Goal: Obtain resource: Obtain resource

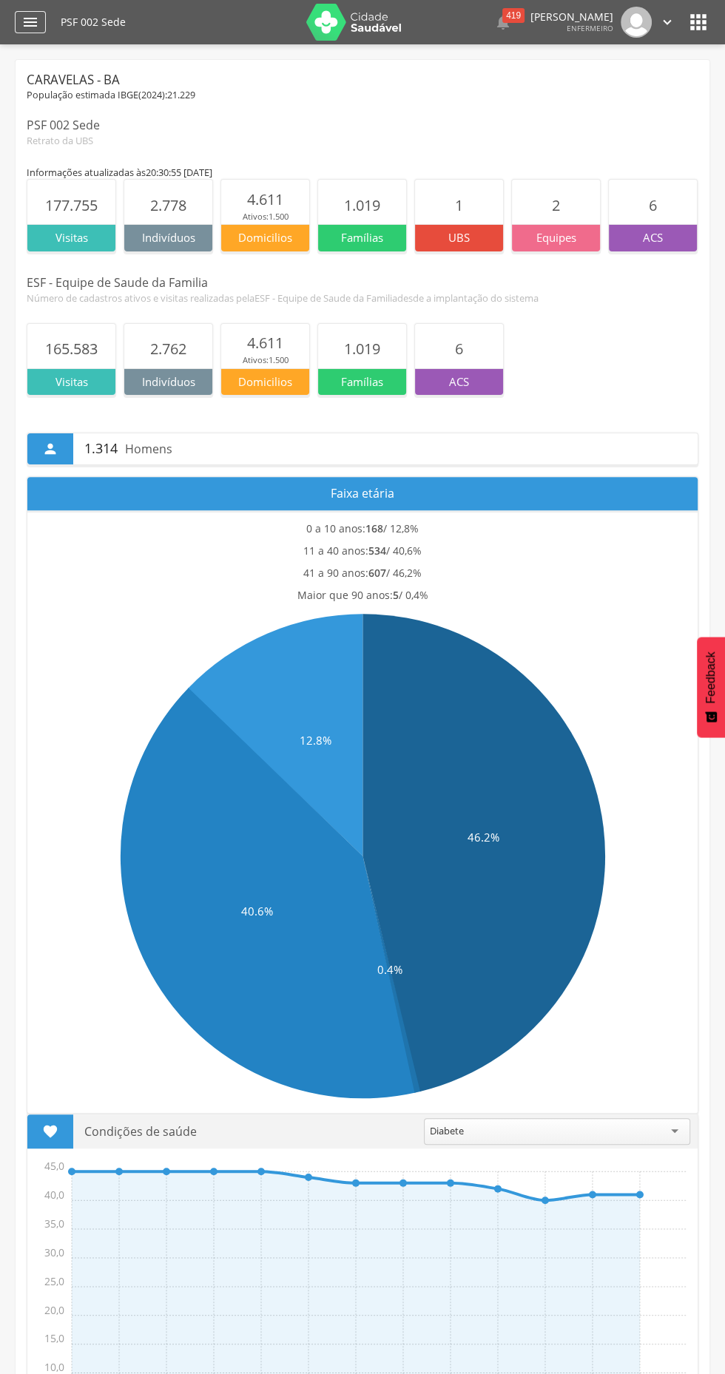
click at [30, 22] on icon "" at bounding box center [30, 22] width 18 height 18
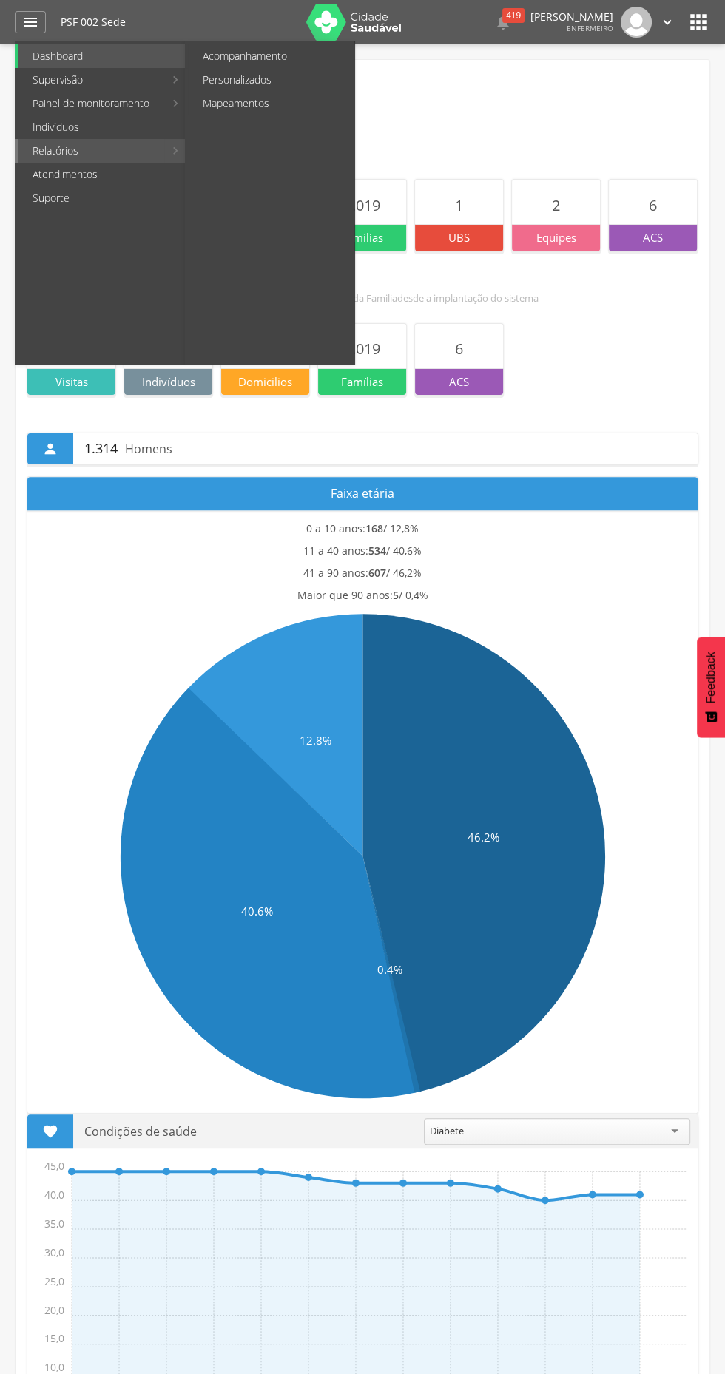
click at [52, 148] on link "Relatórios" at bounding box center [91, 151] width 146 height 24
click at [210, 82] on link "Personalizados" at bounding box center [271, 80] width 166 height 24
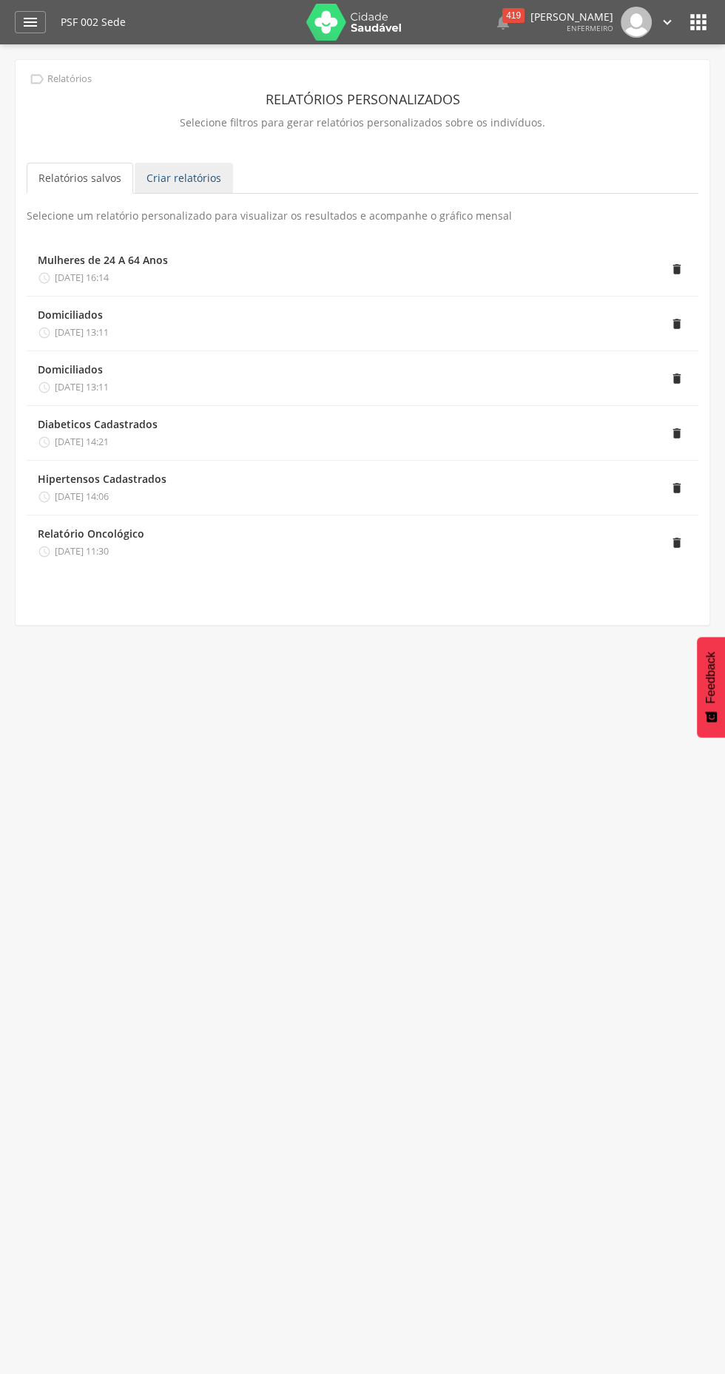
click at [197, 175] on link "Criar relatórios" at bounding box center [184, 178] width 98 height 31
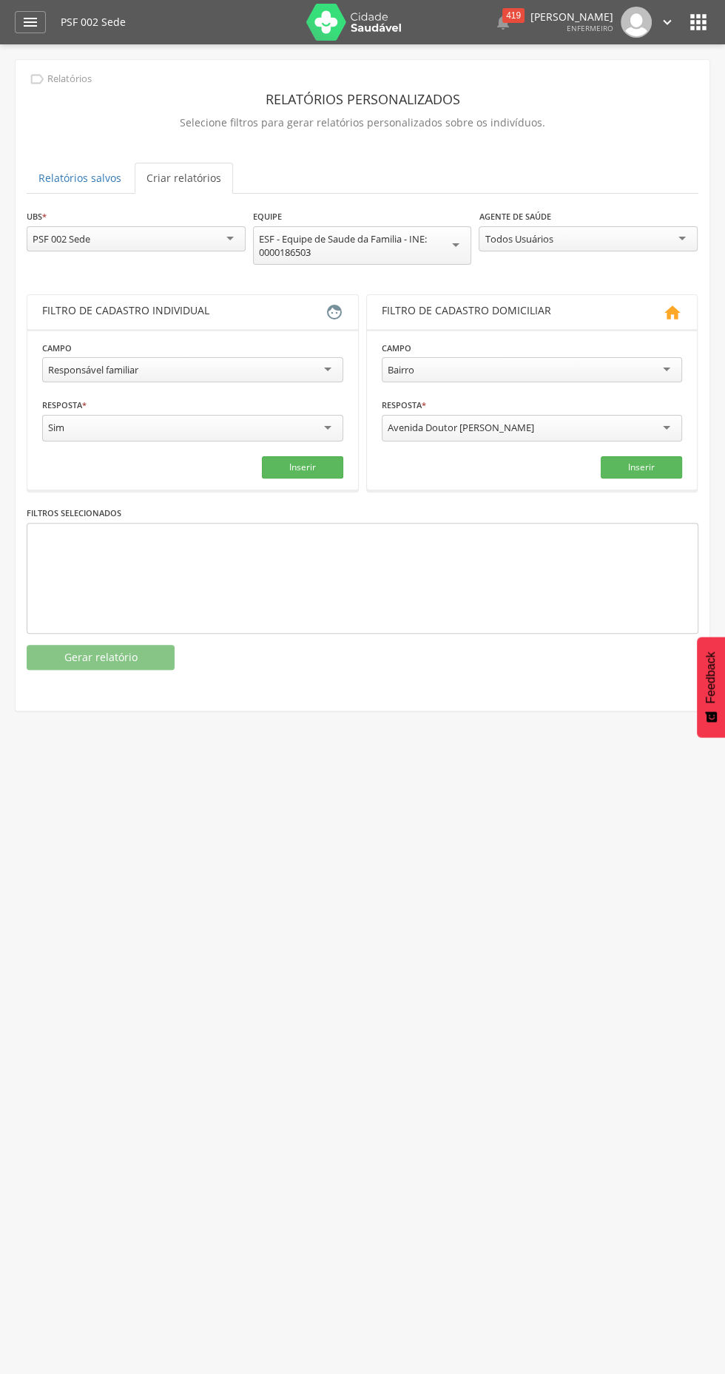
click at [83, 375] on div "Responsável familiar" at bounding box center [93, 369] width 90 height 13
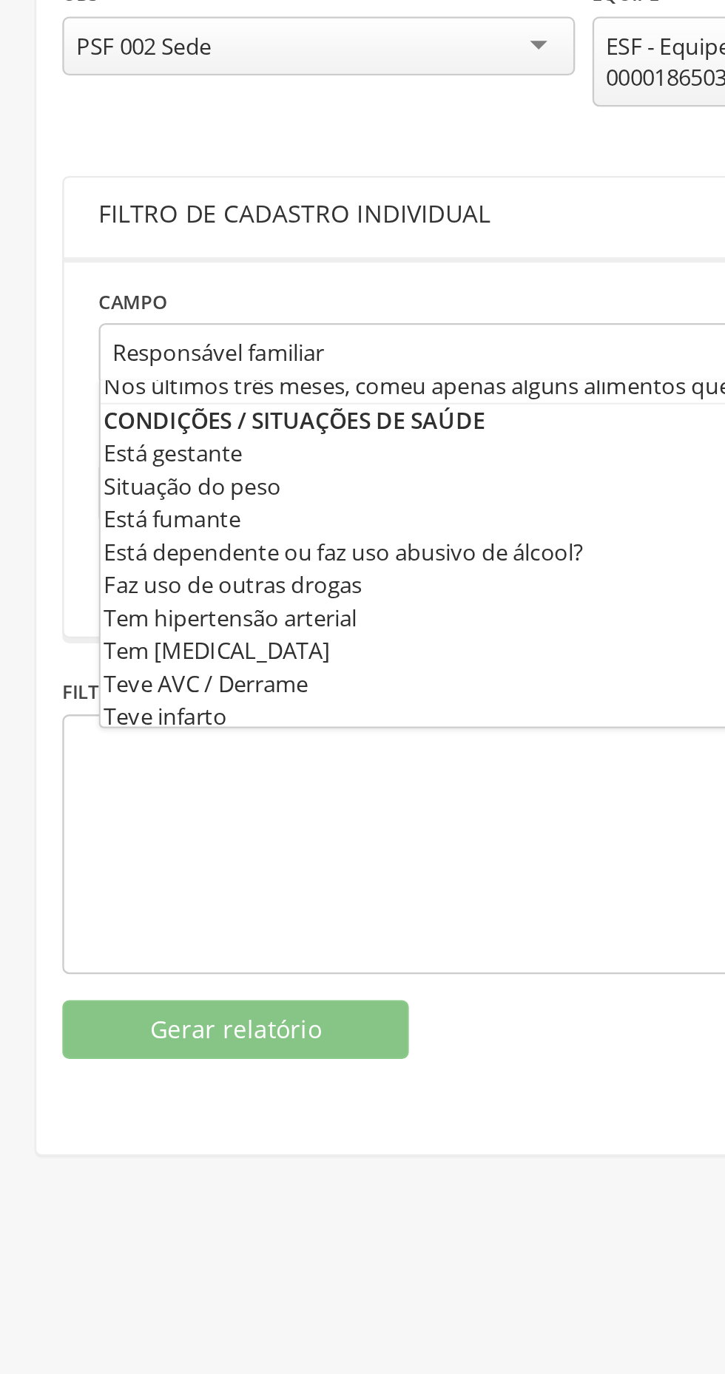
scroll to position [413, 0]
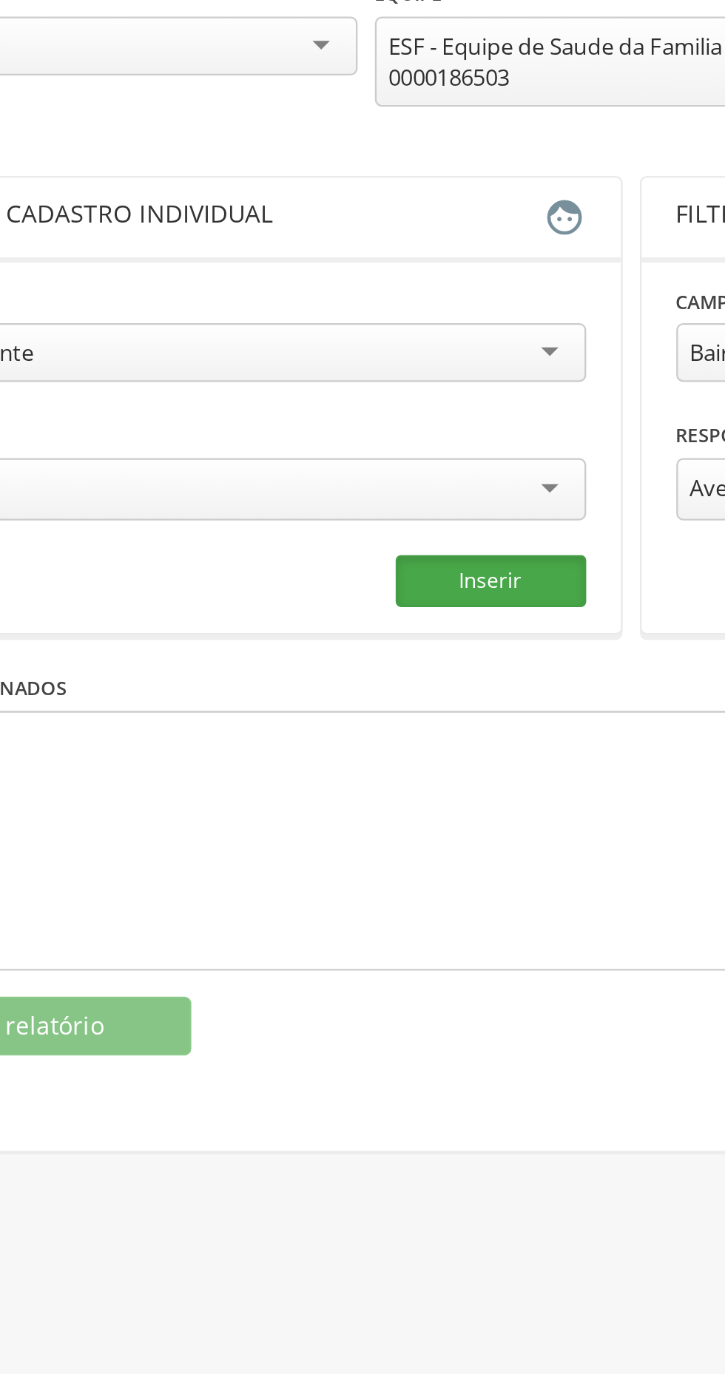
click at [299, 461] on button "Inserir" at bounding box center [302, 467] width 81 height 22
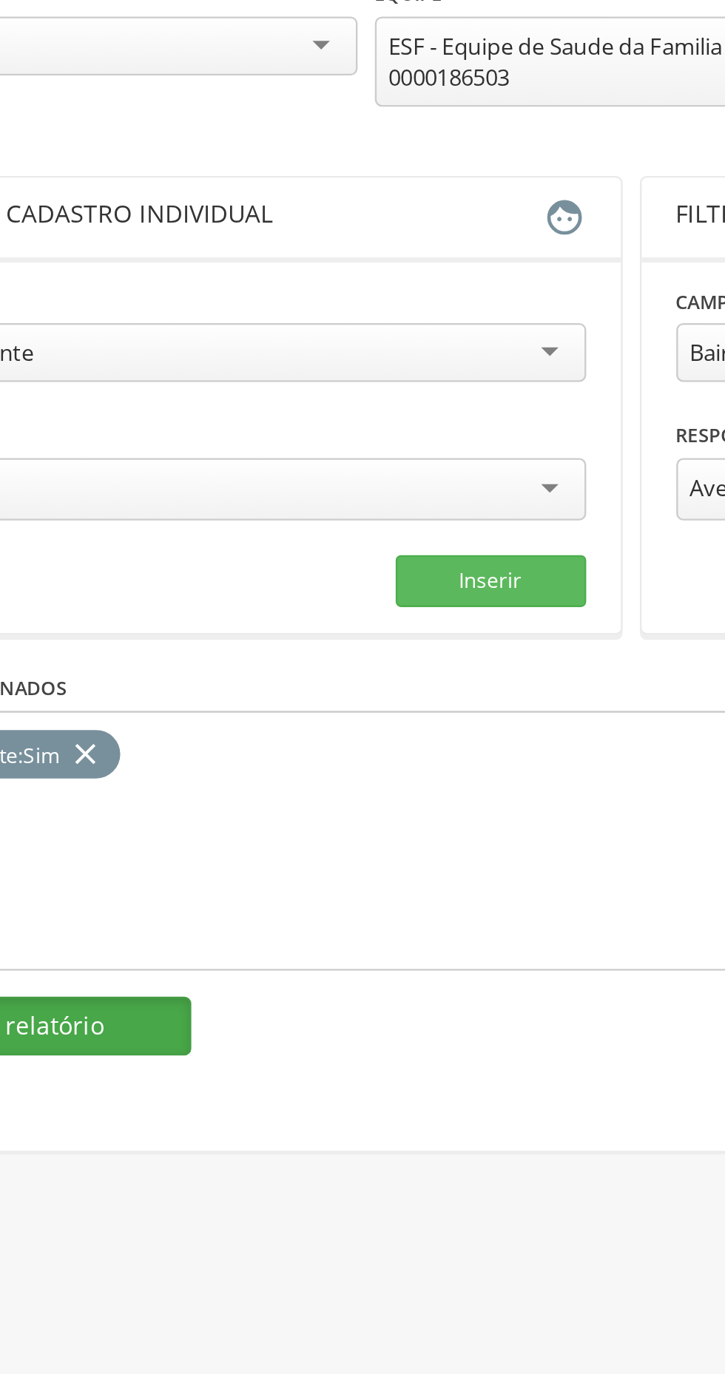
click at [115, 651] on button "Gerar relatório" at bounding box center [101, 657] width 148 height 25
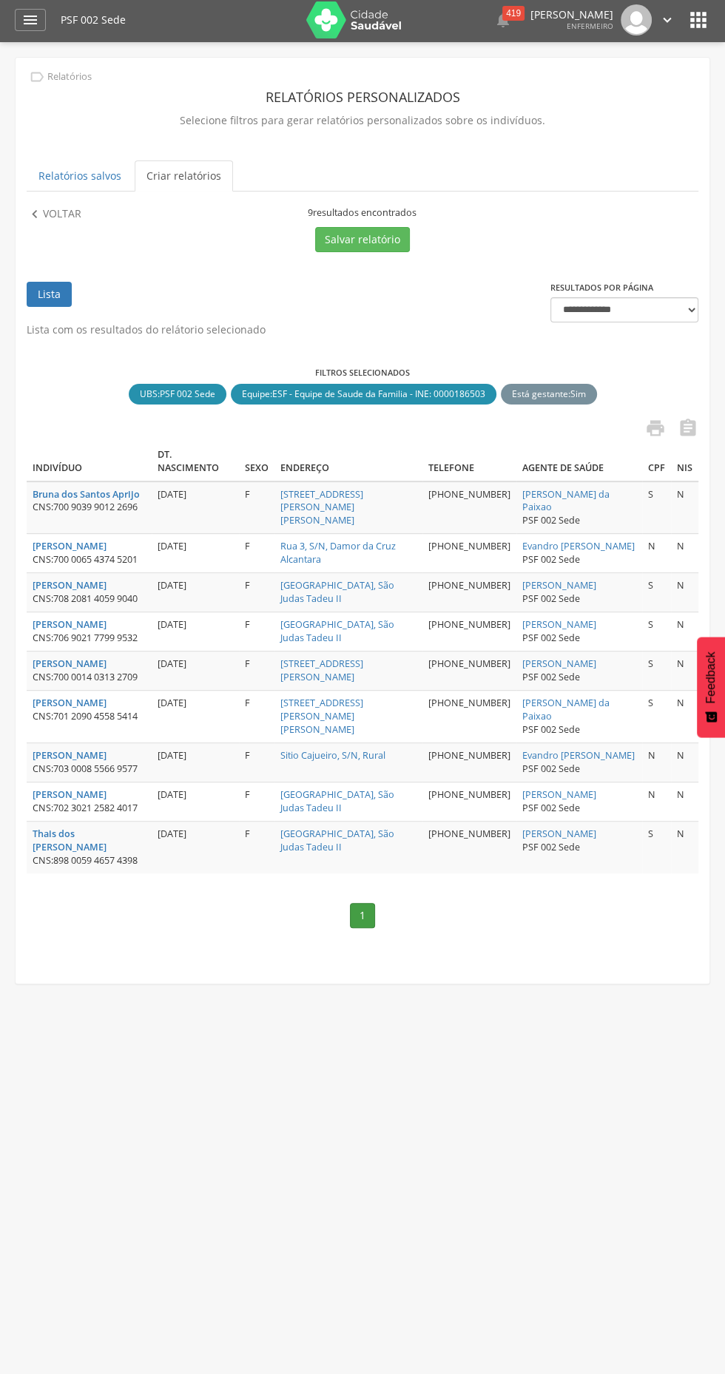
scroll to position [38, 0]
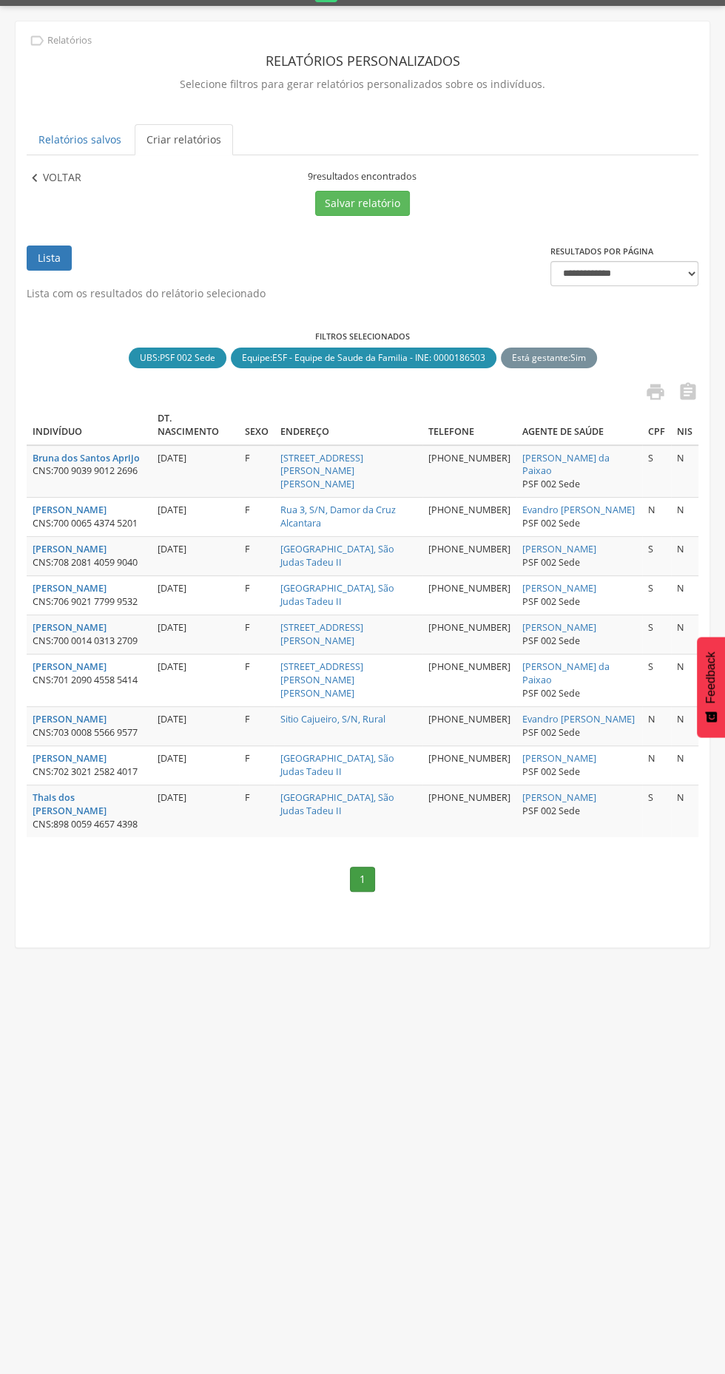
click at [44, 175] on p "Voltar" at bounding box center [62, 178] width 38 height 16
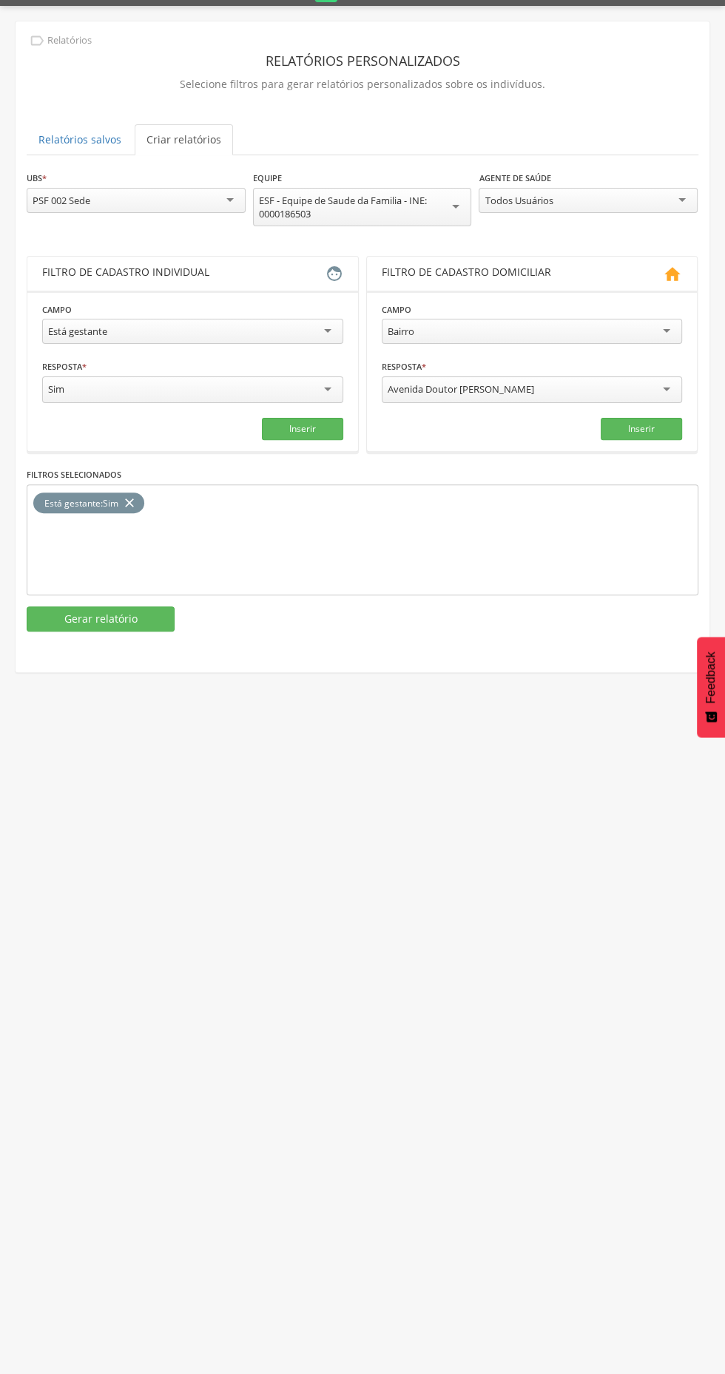
scroll to position [0, 0]
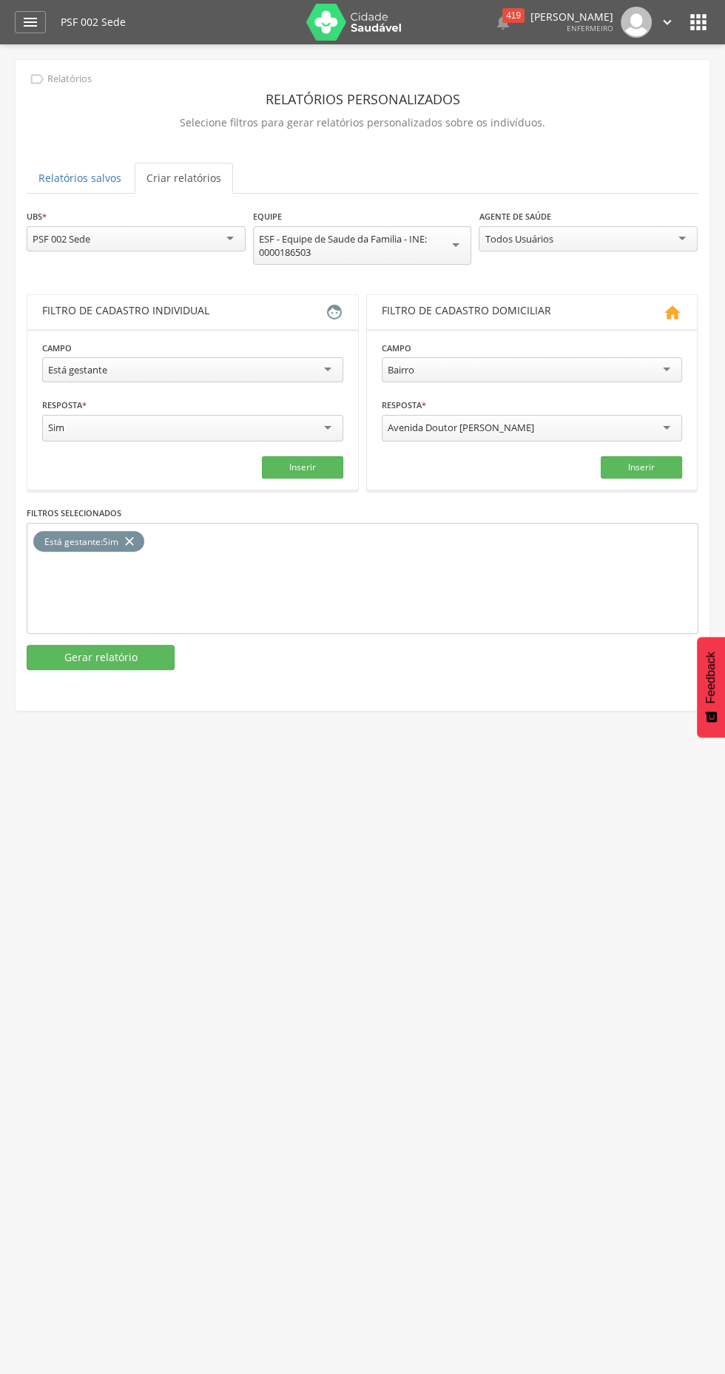
click at [64, 79] on p "Relatórios" at bounding box center [69, 79] width 44 height 12
click at [36, 13] on icon "" at bounding box center [30, 22] width 18 height 18
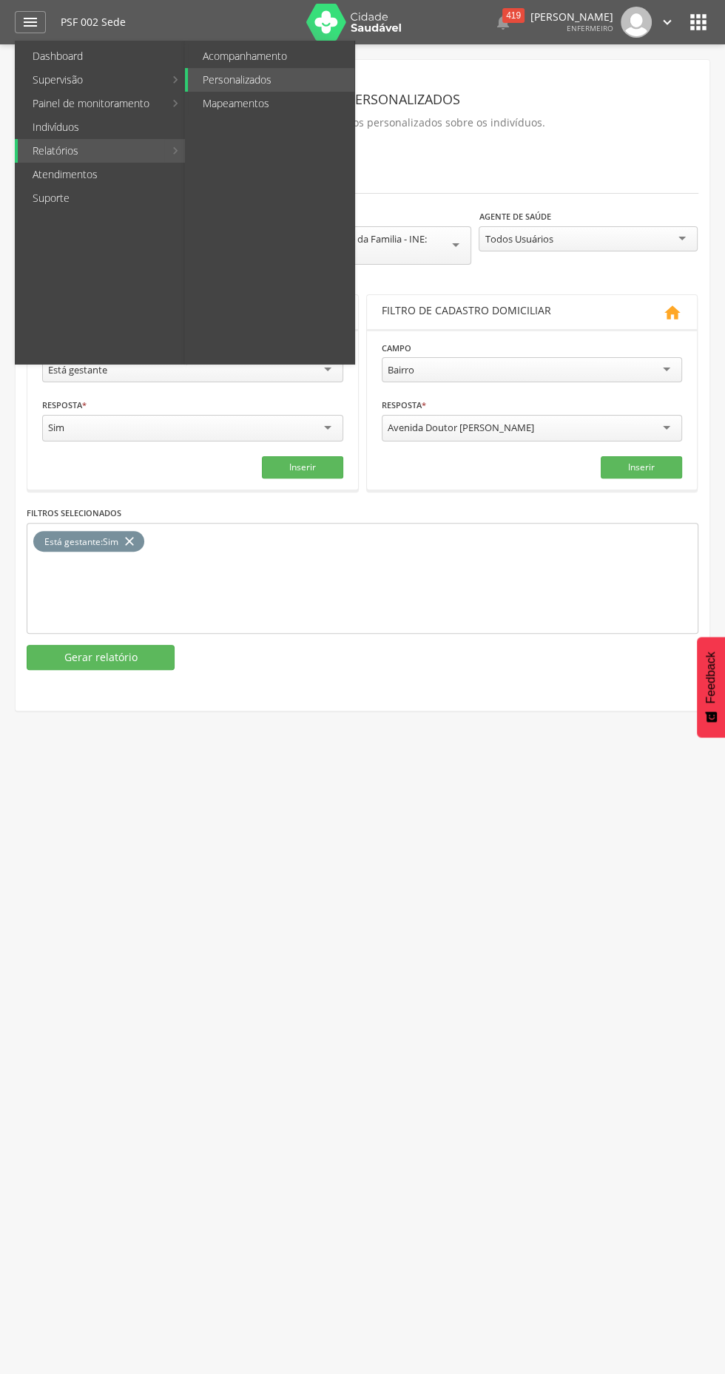
click at [44, 149] on link "Relatórios" at bounding box center [91, 151] width 146 height 24
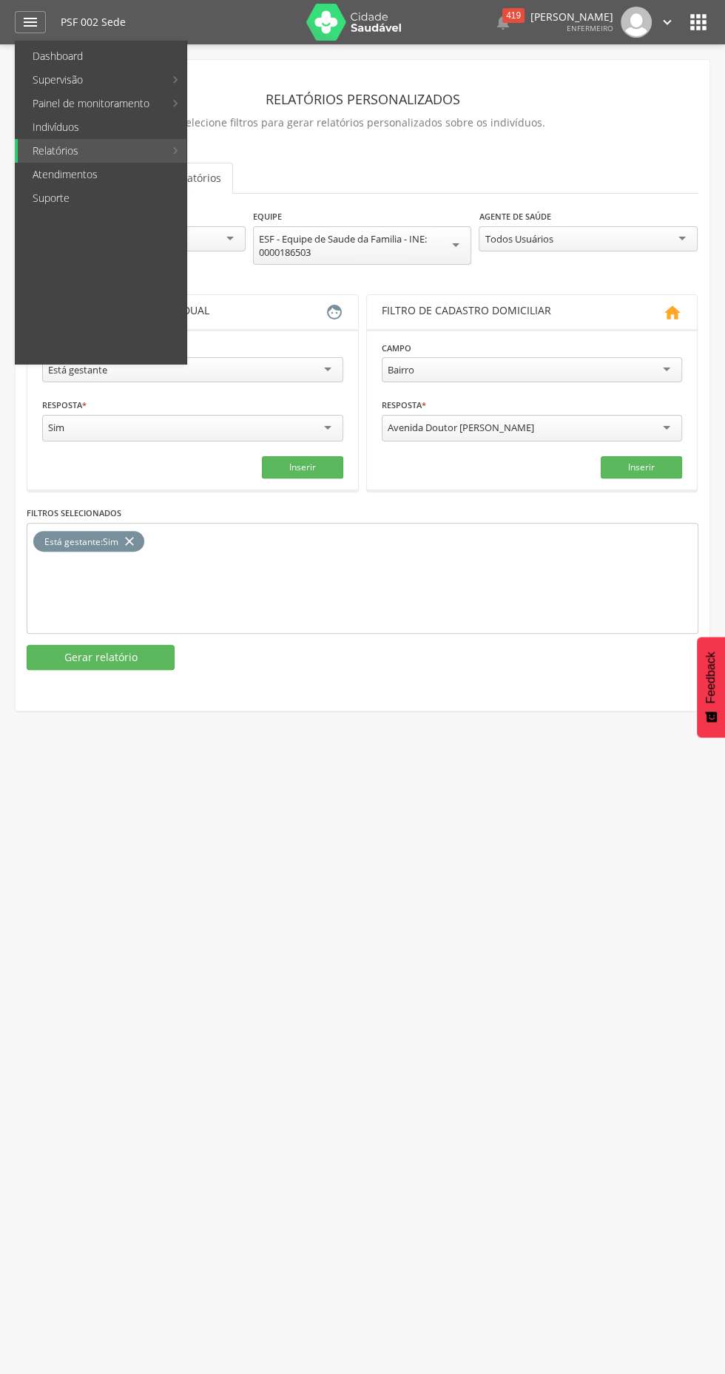
click at [208, 36] on div at bounding box center [355, 687] width 710 height 1374
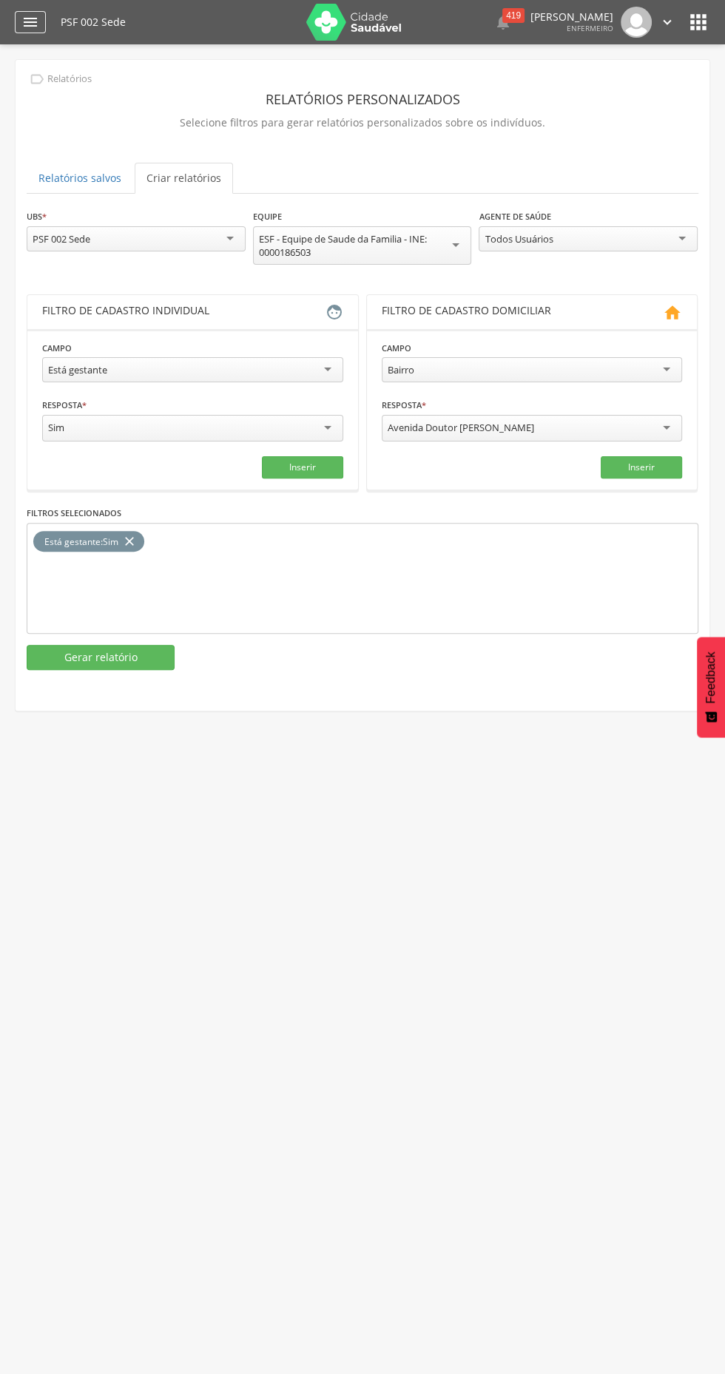
click at [38, 21] on icon "" at bounding box center [30, 22] width 18 height 18
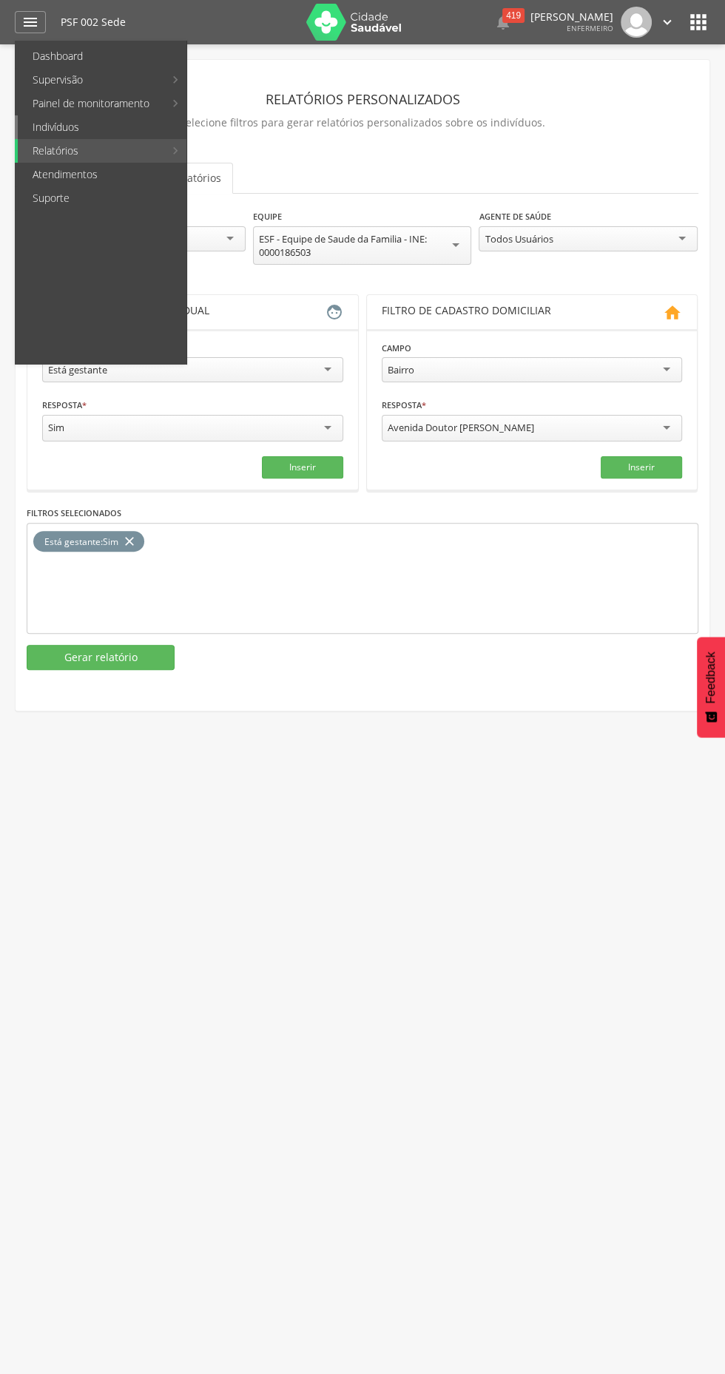
click at [57, 121] on link "Indivíduos" at bounding box center [102, 127] width 169 height 24
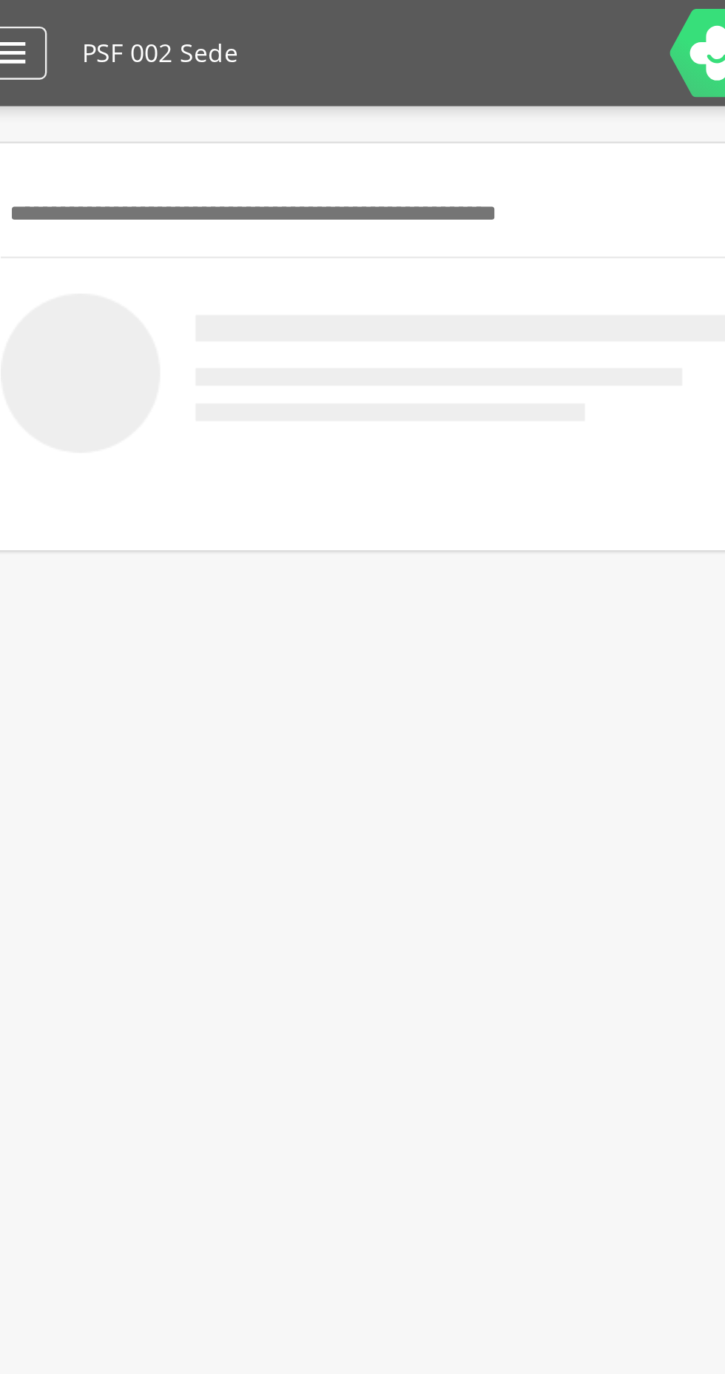
click at [38, 20] on icon "" at bounding box center [30, 22] width 18 height 18
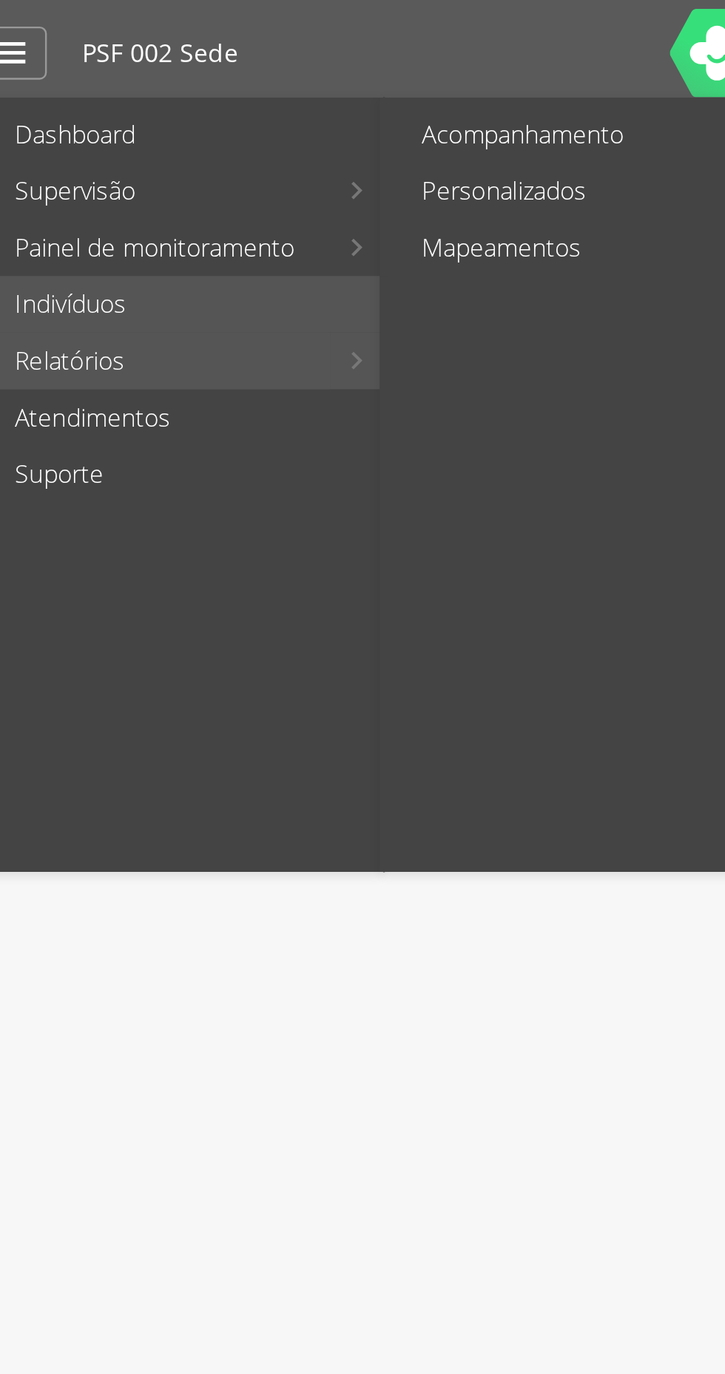
click at [56, 151] on link "Relatórios" at bounding box center [91, 151] width 146 height 24
click at [224, 50] on link "Acompanhamento" at bounding box center [271, 56] width 166 height 24
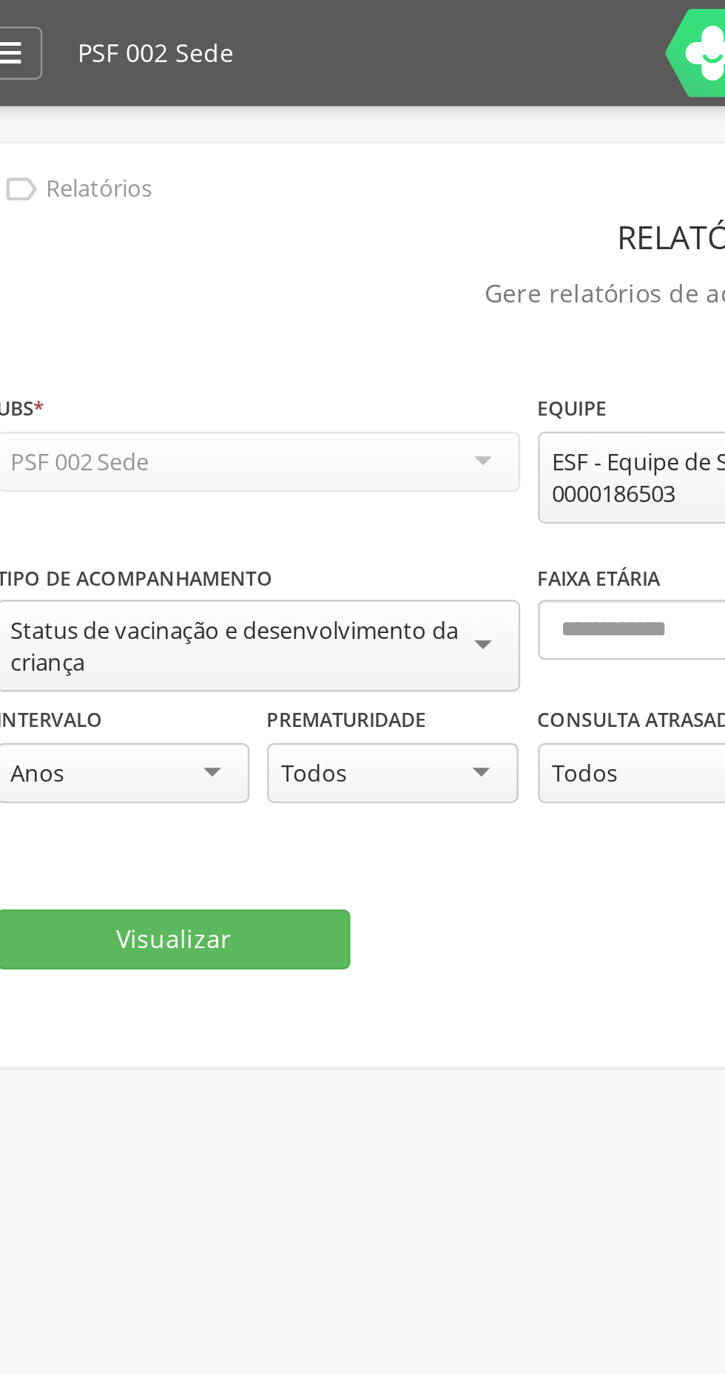
click at [294, 387] on div "Visualizar" at bounding box center [362, 392] width 671 height 25
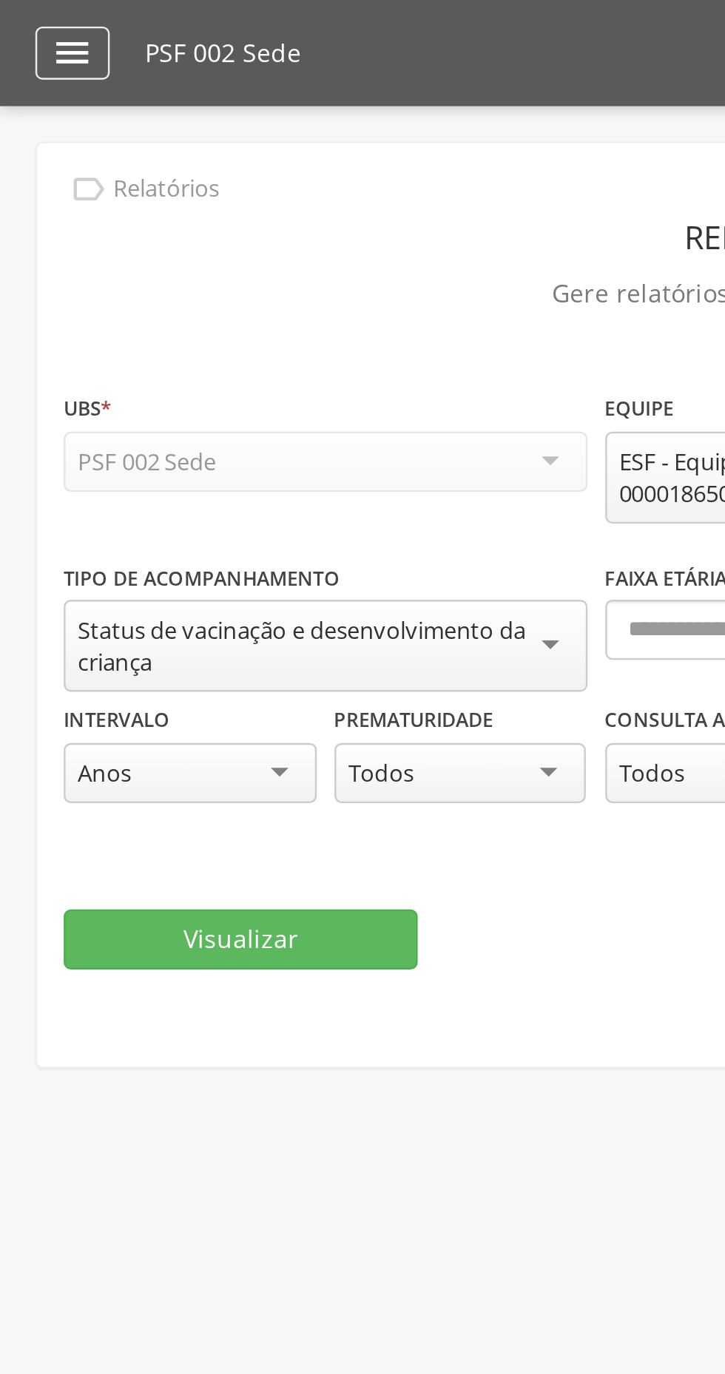
click at [33, 18] on icon "" at bounding box center [30, 22] width 18 height 18
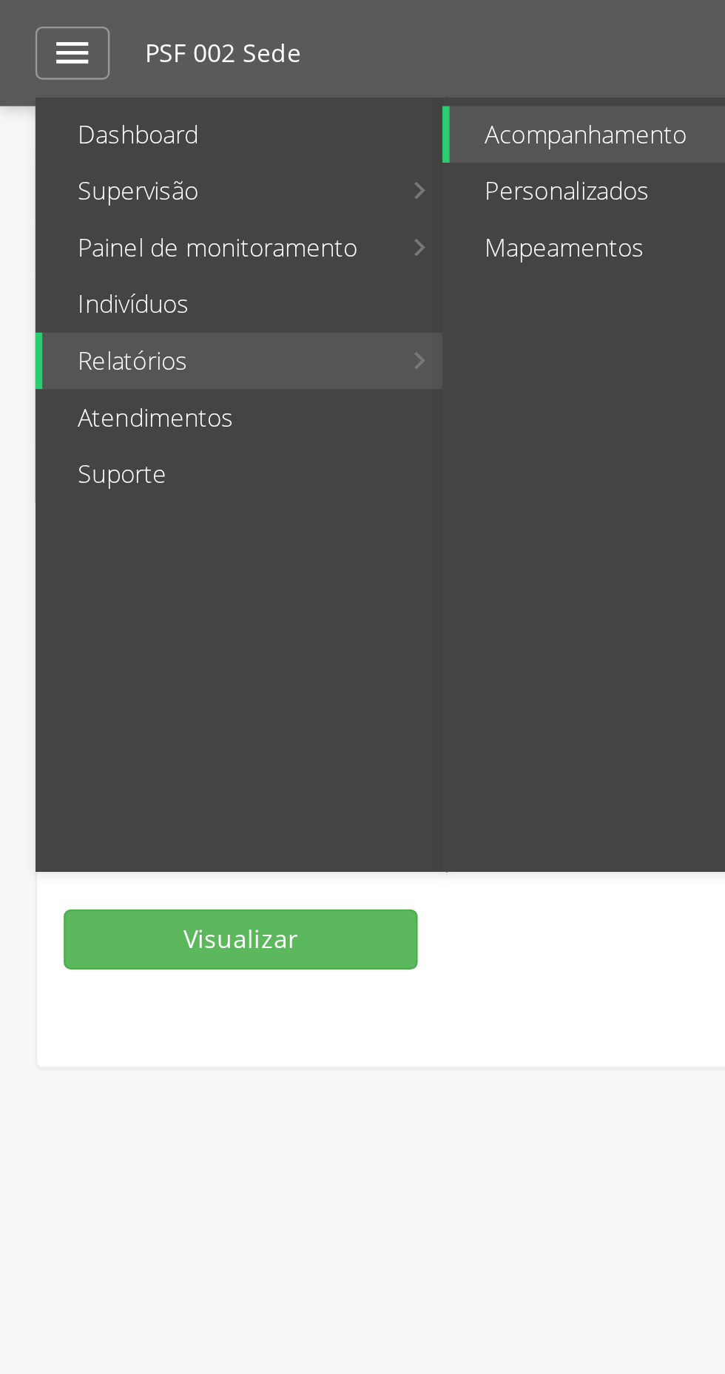
click at [93, 151] on link "Relatórios" at bounding box center [91, 151] width 146 height 24
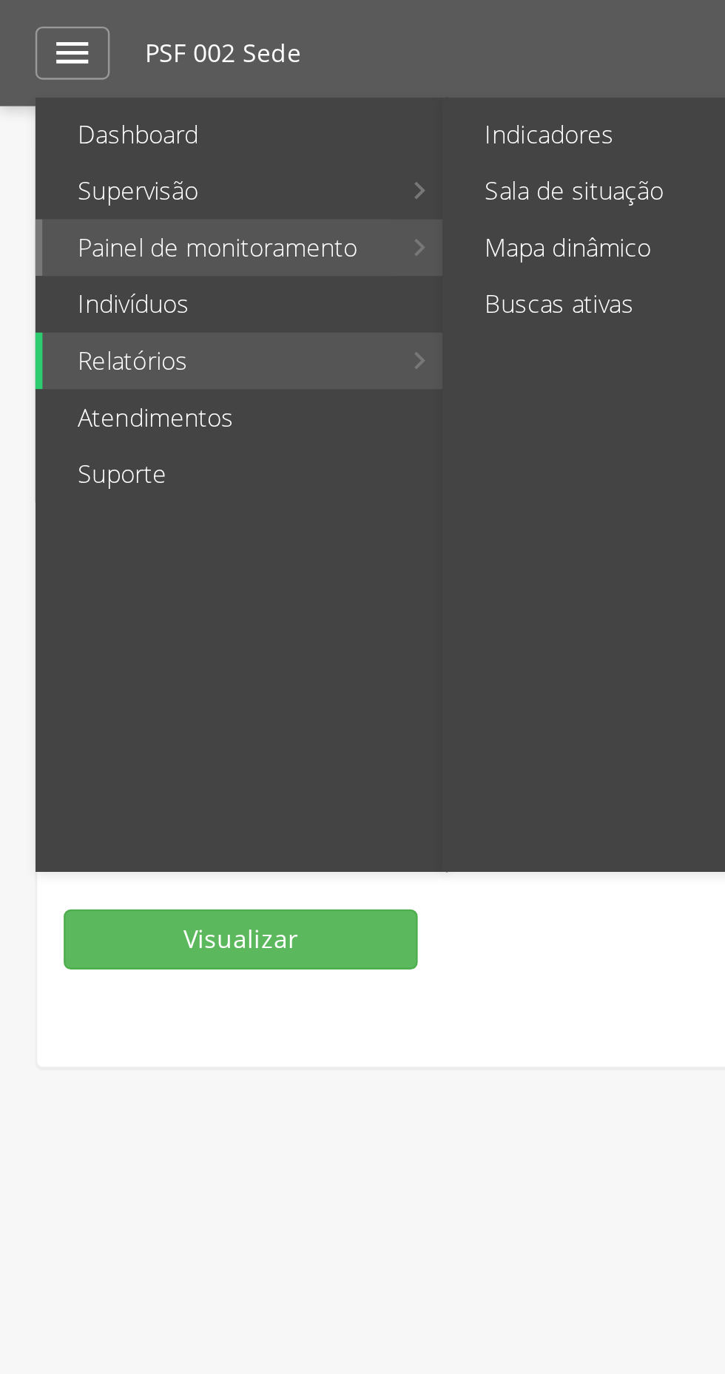
click at [54, 103] on link "Painel de monitoramento" at bounding box center [91, 104] width 146 height 24
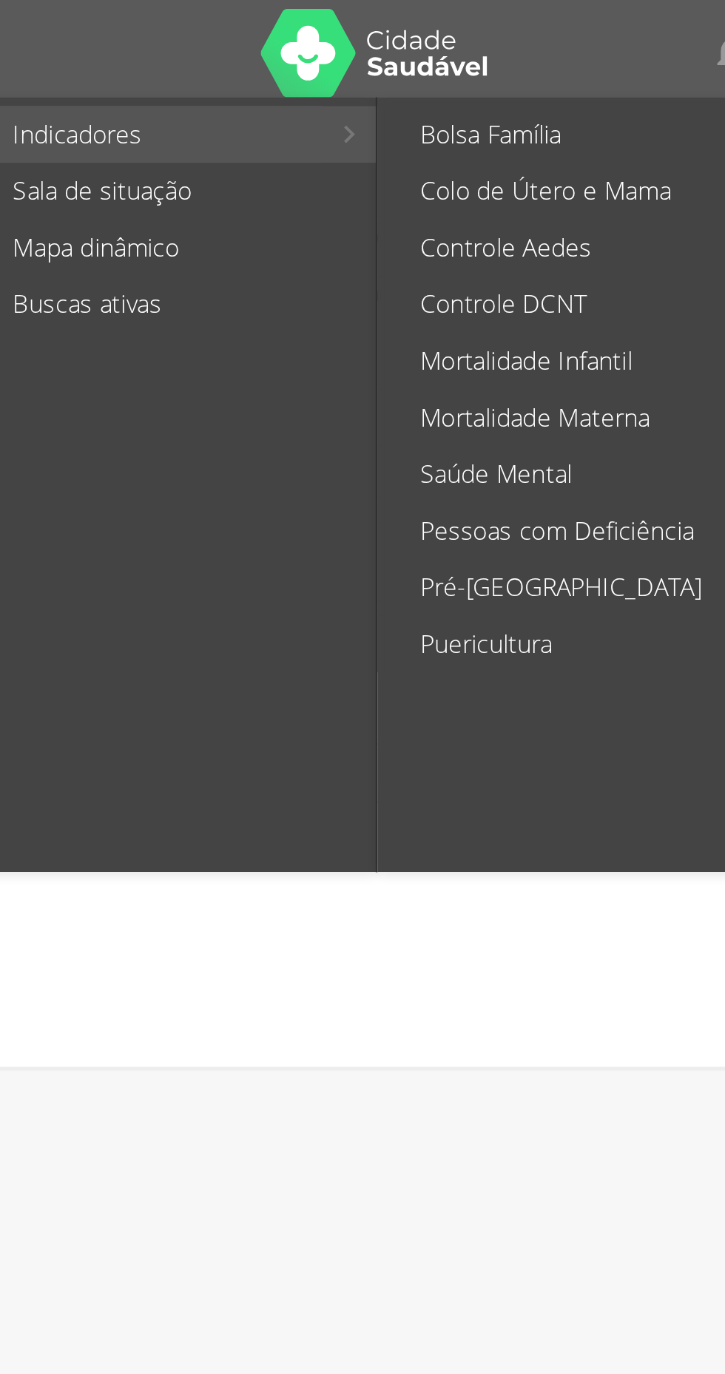
click at [229, 55] on link "Indicadores" at bounding box center [260, 56] width 144 height 24
click at [390, 240] on link "Pré-[GEOGRAPHIC_DATA]" at bounding box center [441, 246] width 166 height 24
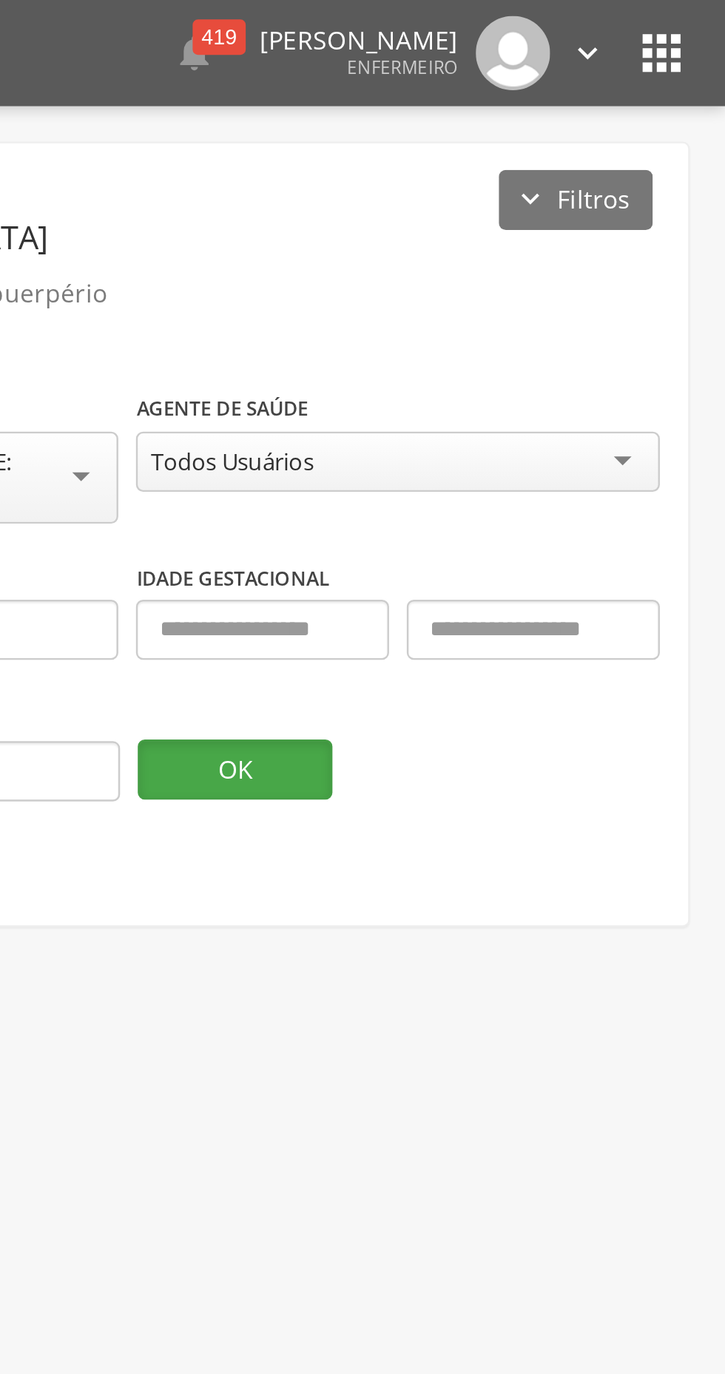
click at [532, 325] on button "OK" at bounding box center [519, 321] width 81 height 25
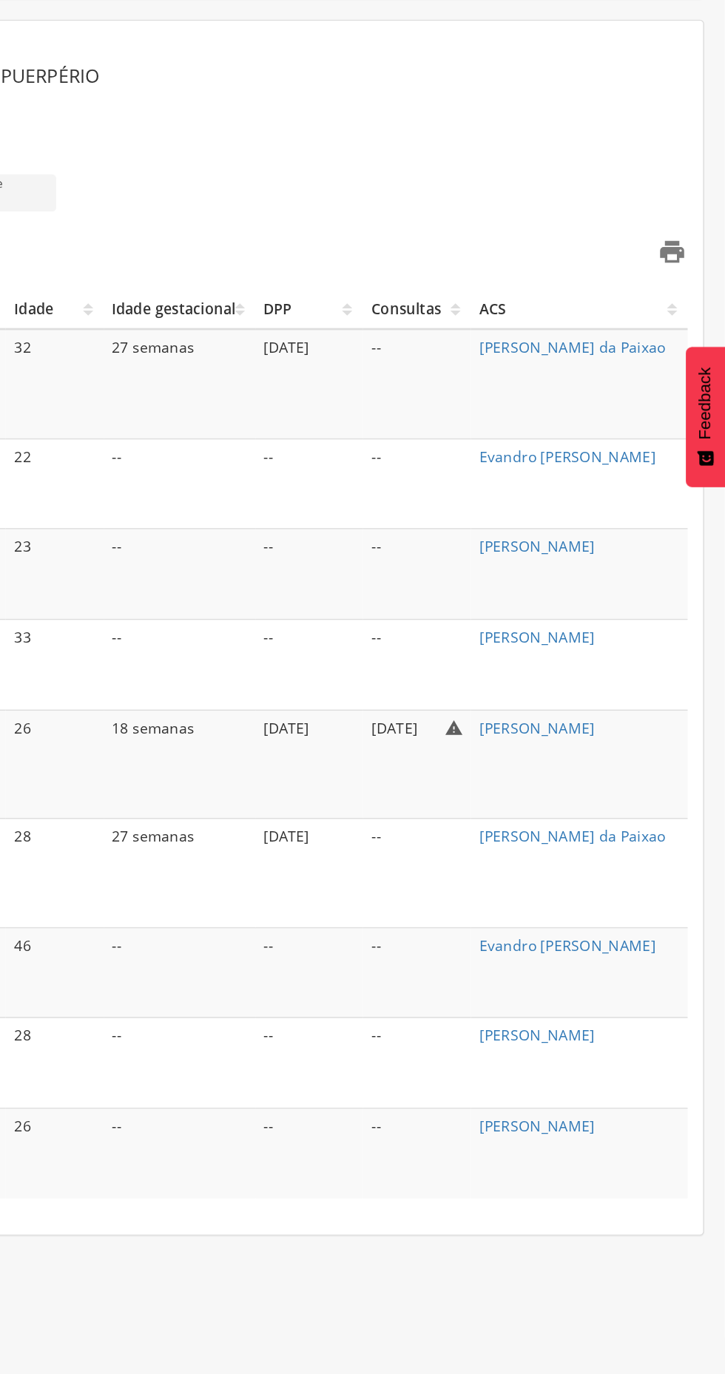
click at [682, 562] on icon "" at bounding box center [687, 568] width 21 height 21
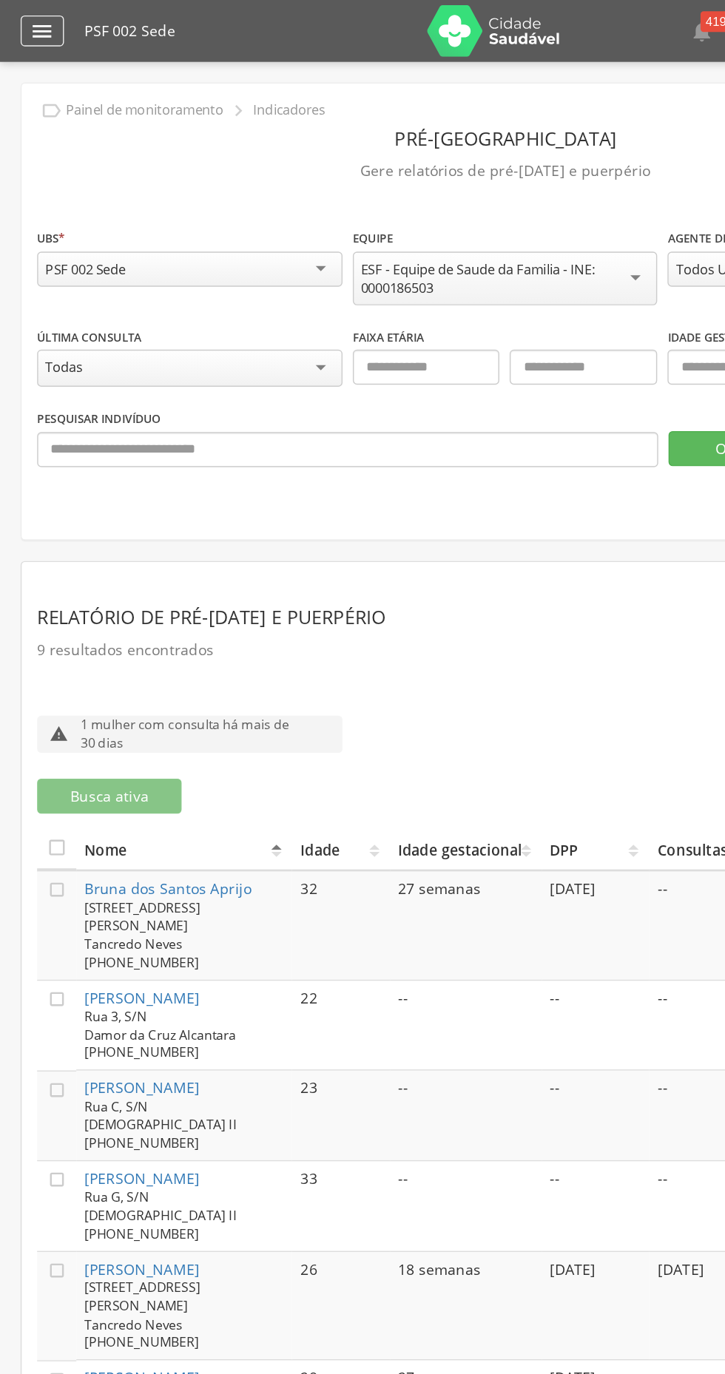
click at [40, 21] on div "" at bounding box center [30, 22] width 31 height 22
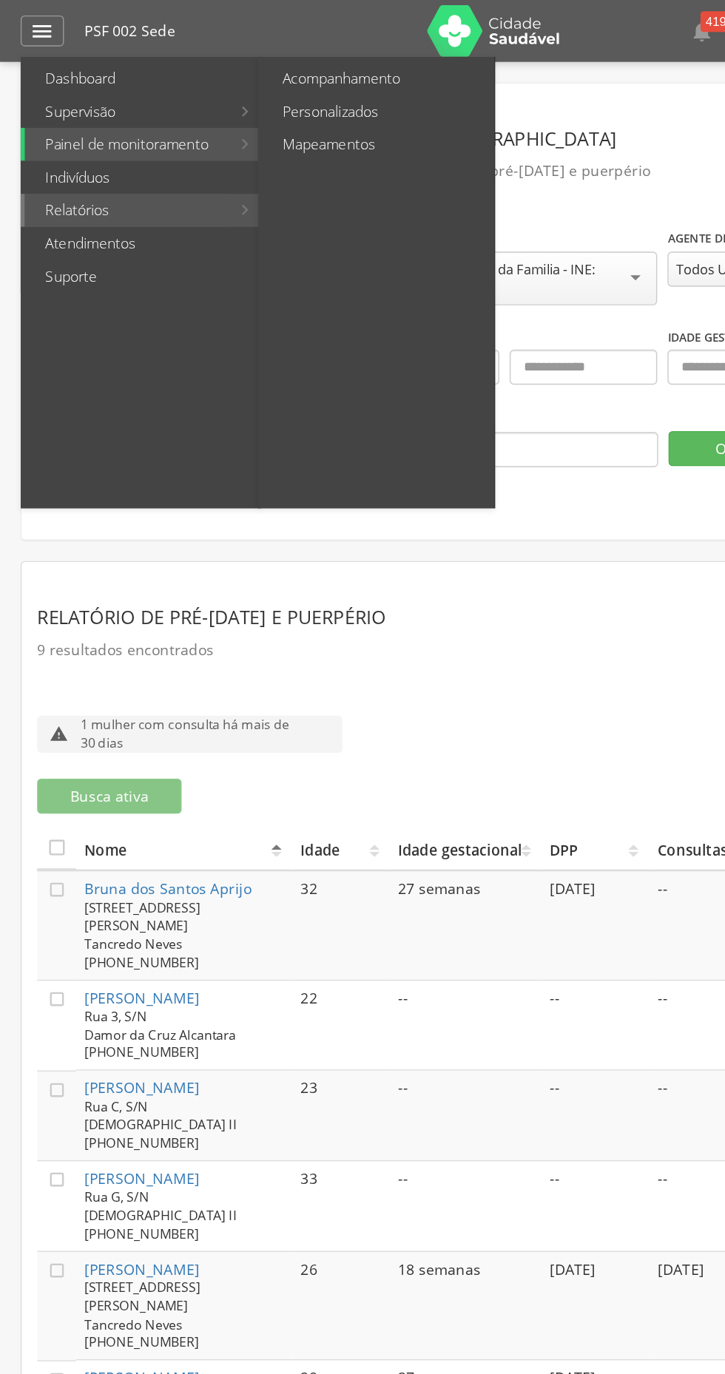
click at [57, 148] on link "Relatórios" at bounding box center [91, 151] width 146 height 24
click at [237, 52] on link "Acompanhamento" at bounding box center [271, 56] width 166 height 24
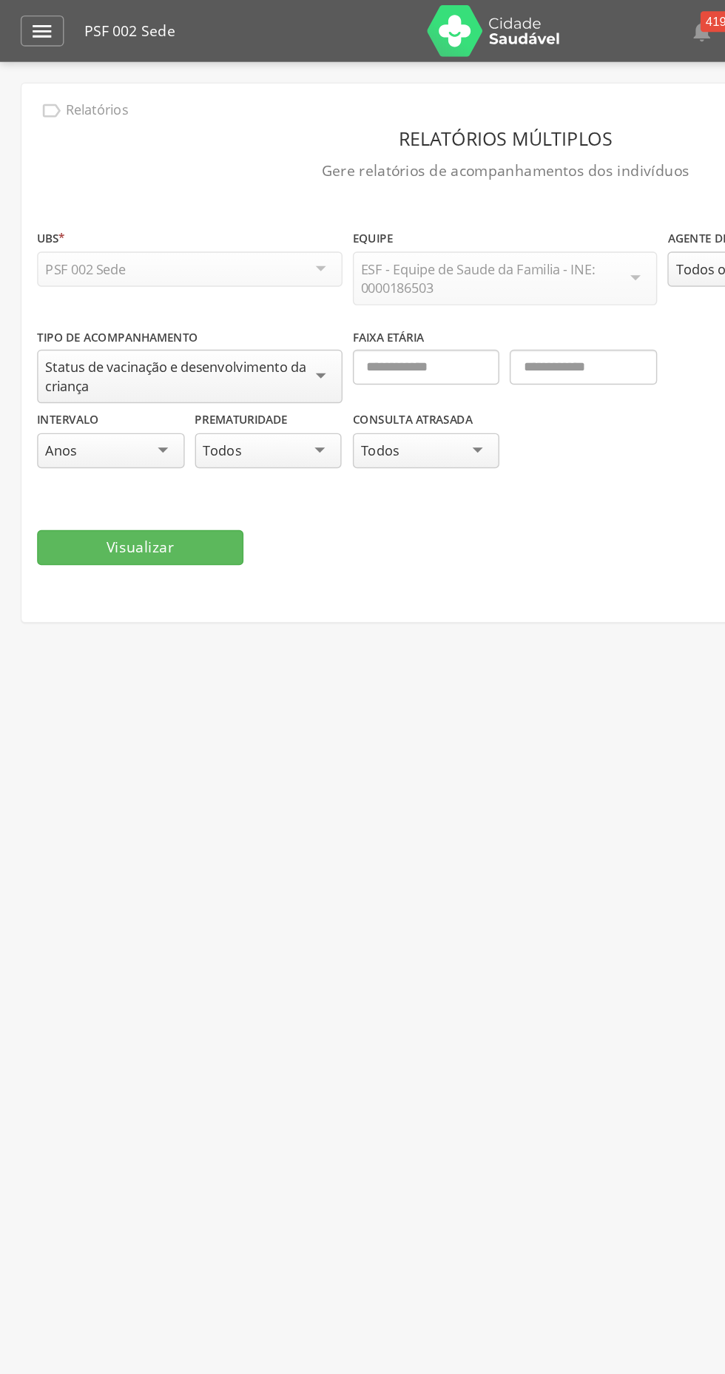
click at [75, 317] on div "Anos" at bounding box center [80, 323] width 106 height 25
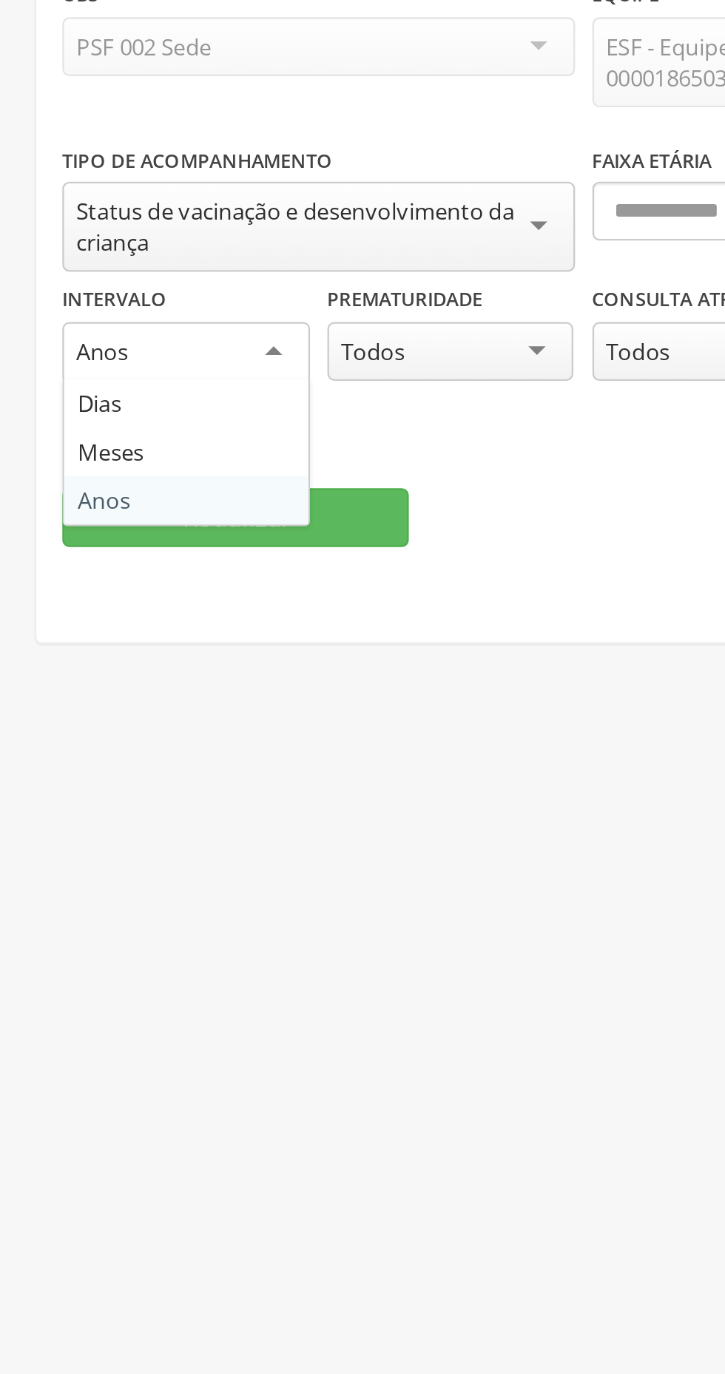
click at [40, 384] on fieldset "**********" at bounding box center [362, 285] width 671 height 244
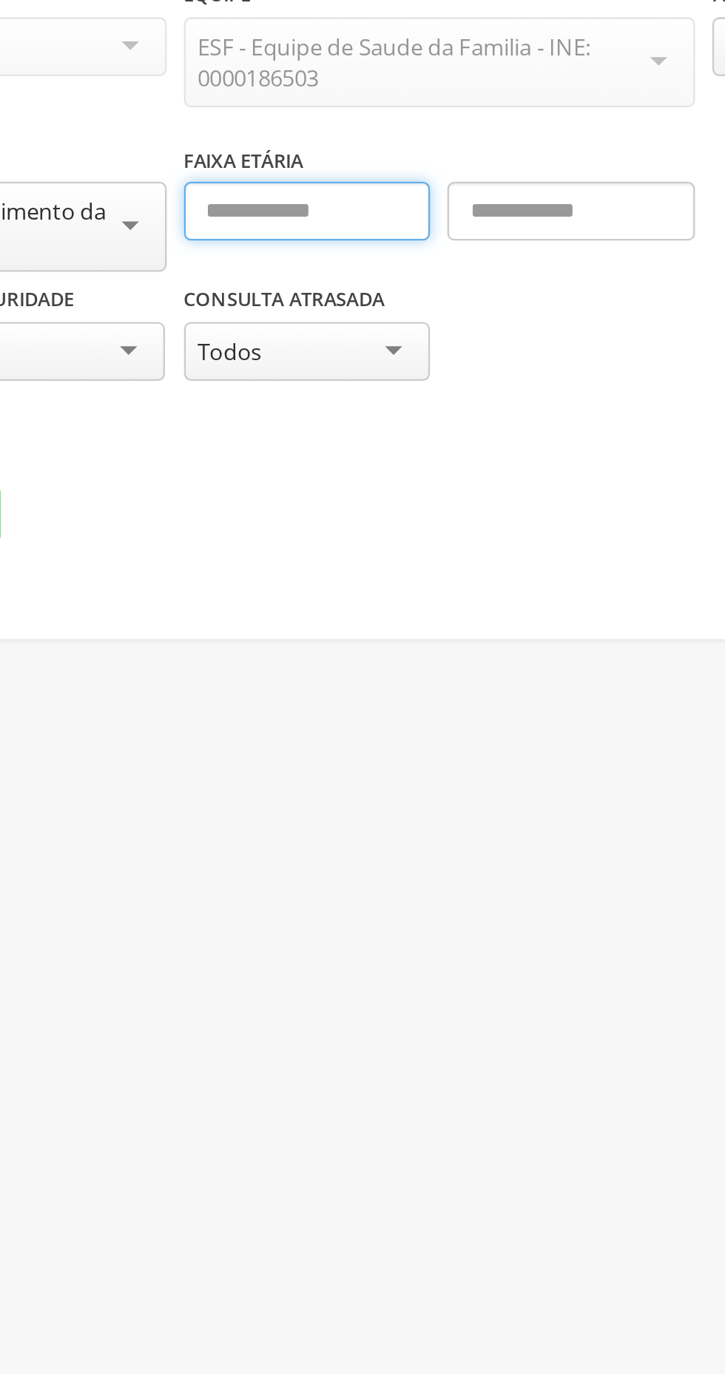
click at [274, 264] on input "text" at bounding box center [306, 263] width 106 height 25
type input "*"
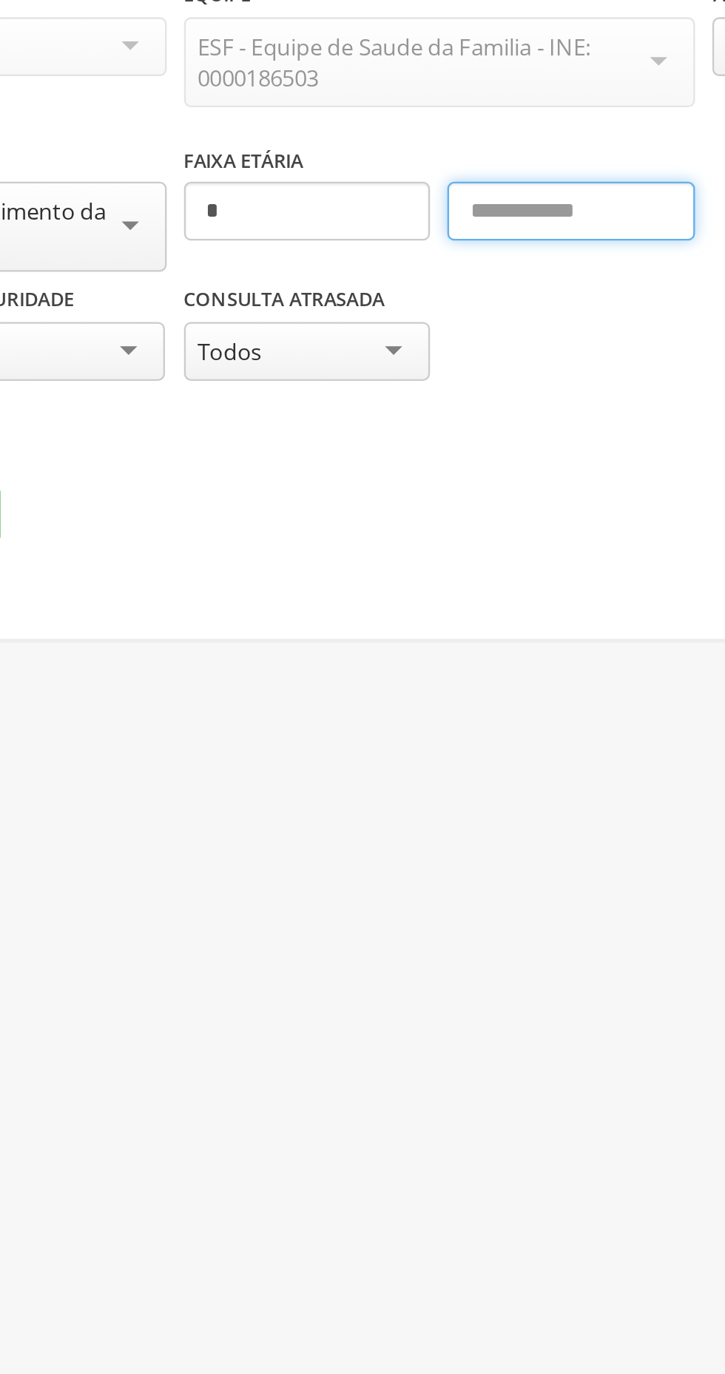
click at [407, 259] on input "text" at bounding box center [418, 263] width 106 height 25
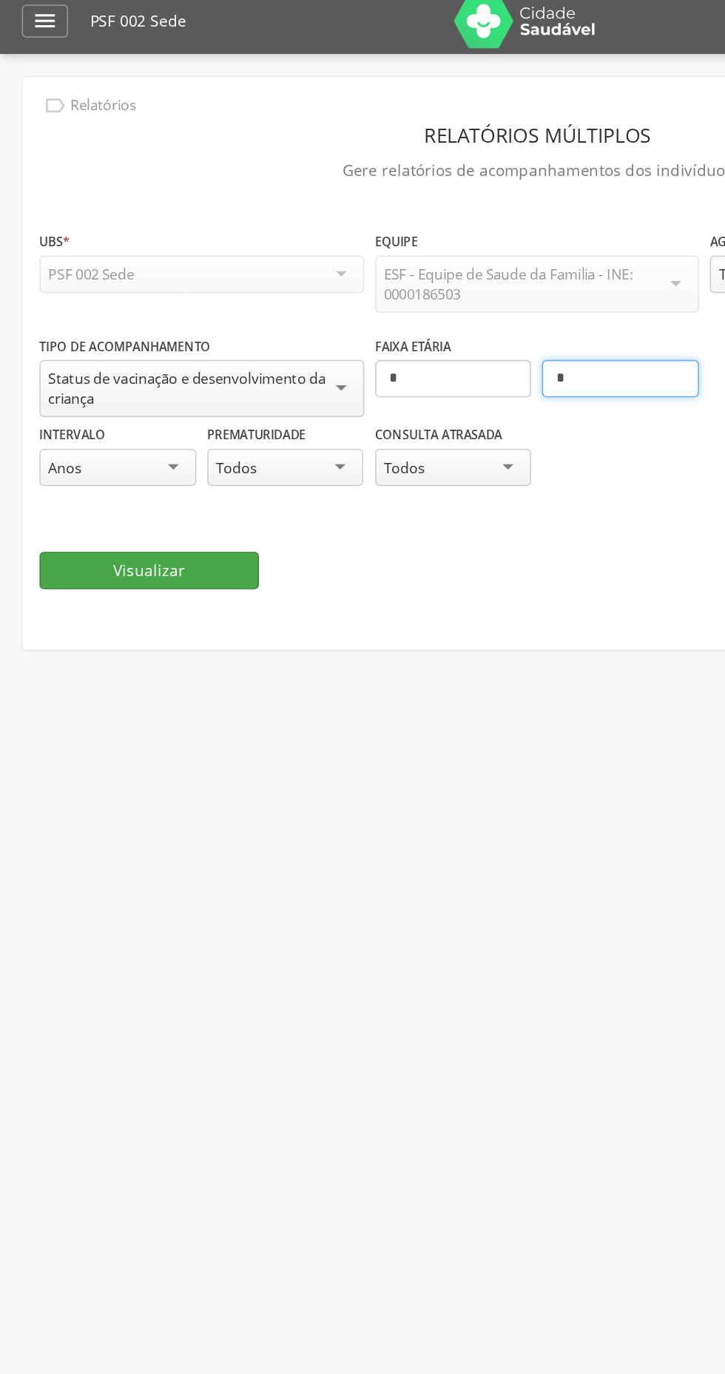
type input "*"
click at [79, 388] on button "Visualizar" at bounding box center [101, 392] width 148 height 25
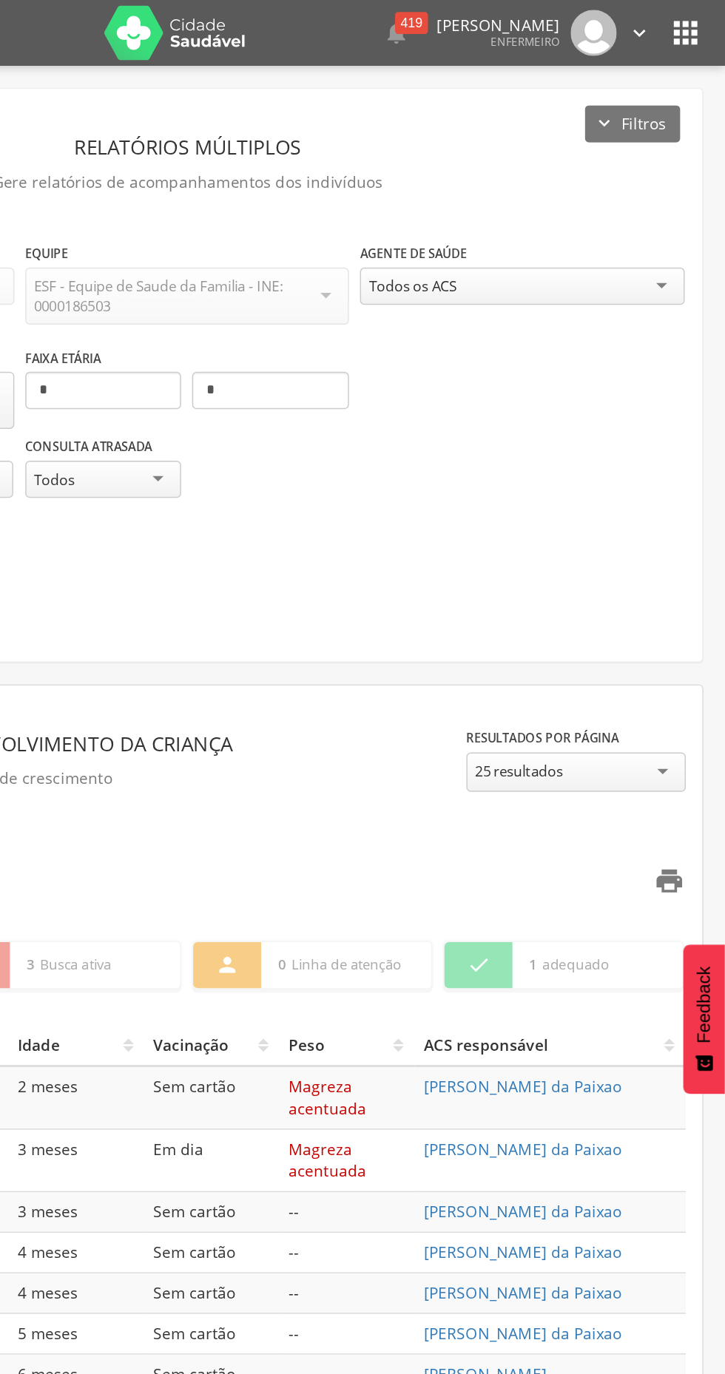
click at [680, 595] on icon "" at bounding box center [687, 593] width 21 height 21
